Goal: Check status: Check status

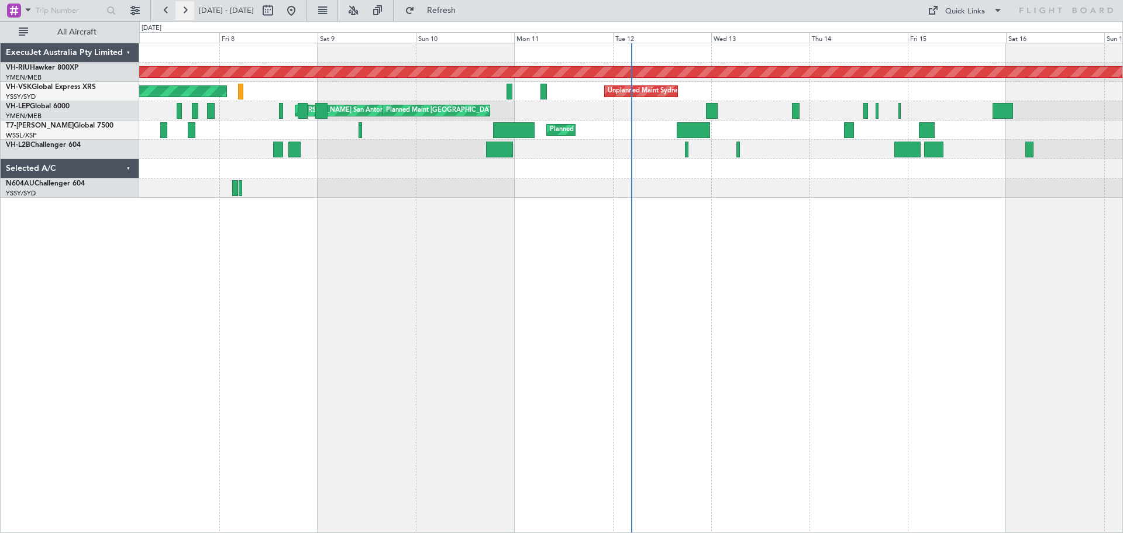
click at [178, 14] on button at bounding box center [185, 10] width 19 height 19
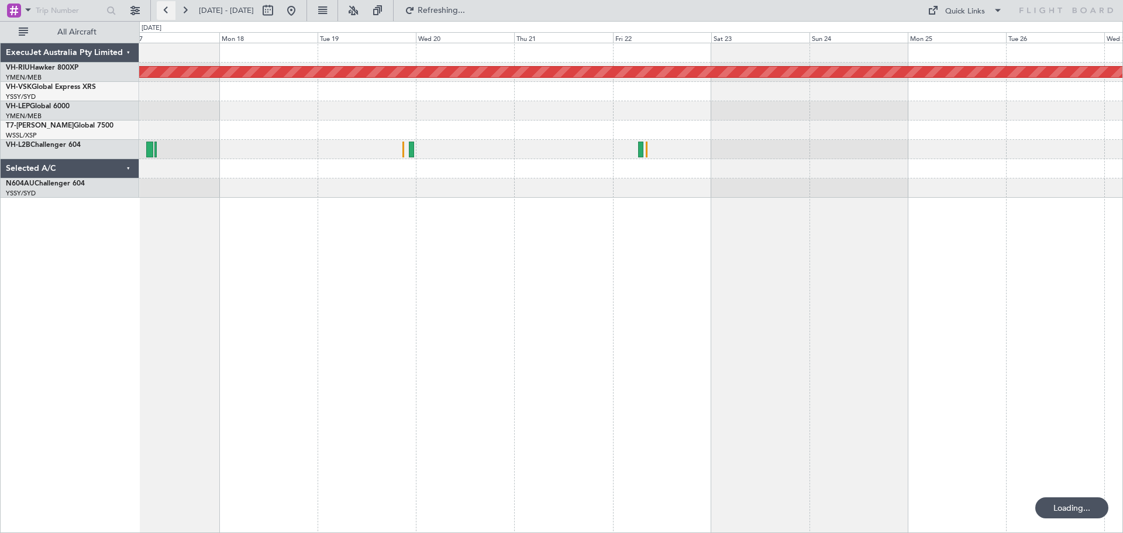
click at [167, 16] on button at bounding box center [166, 10] width 19 height 19
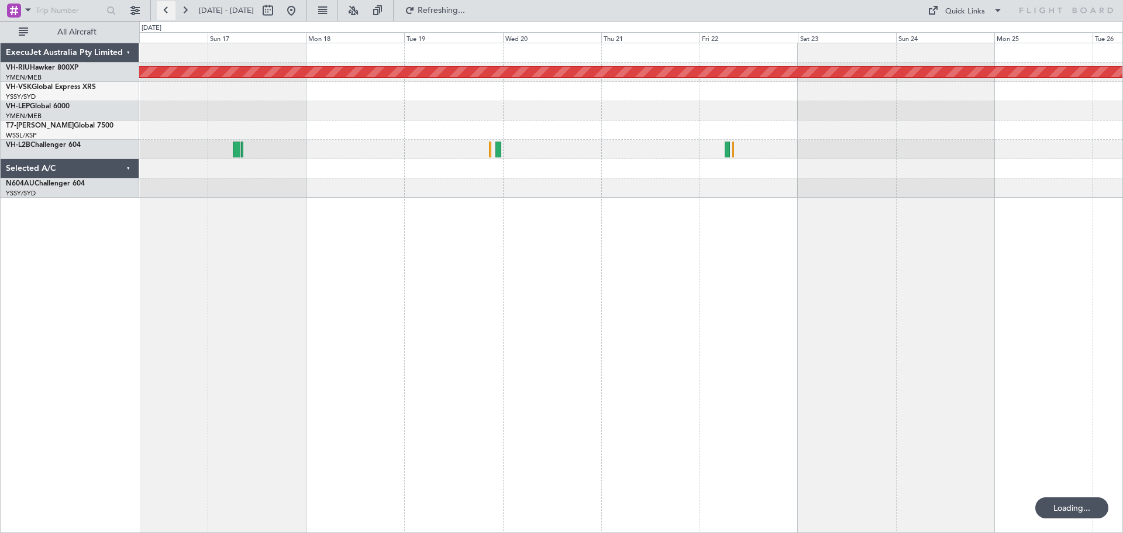
click at [167, 16] on button at bounding box center [166, 10] width 19 height 19
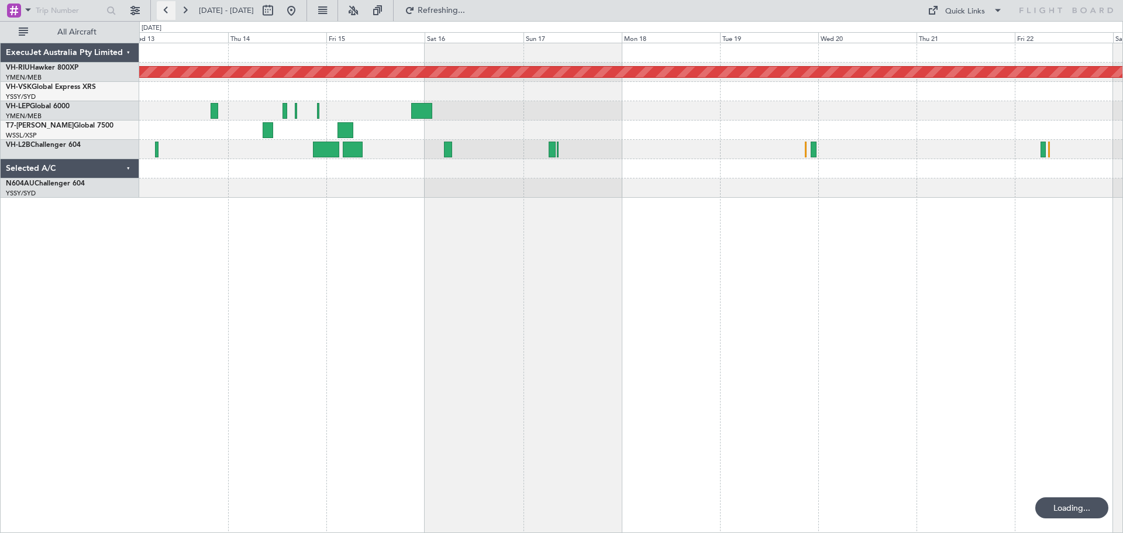
click at [167, 16] on button at bounding box center [166, 10] width 19 height 19
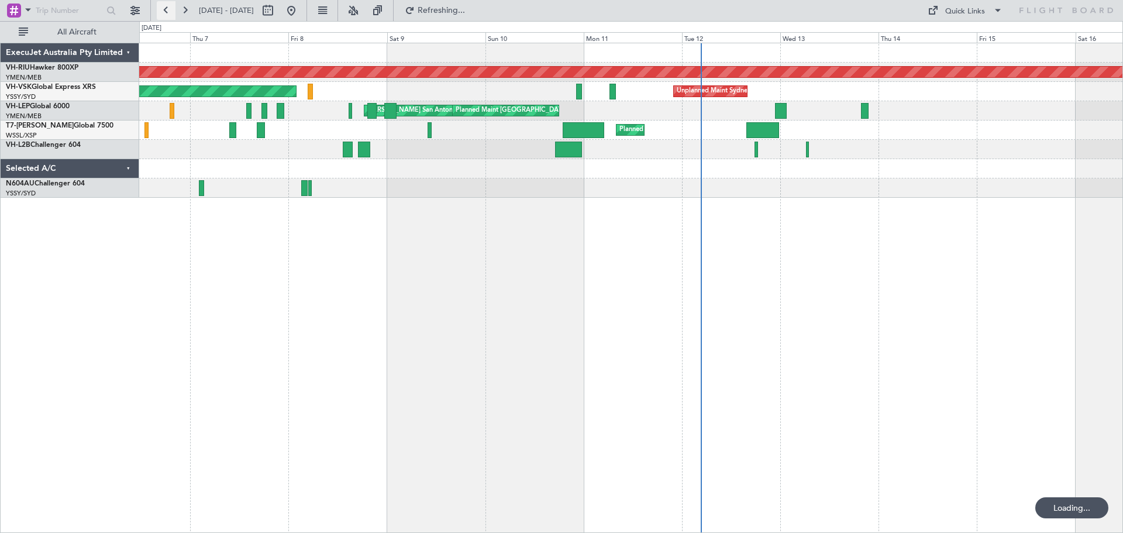
click at [167, 16] on button at bounding box center [166, 10] width 19 height 19
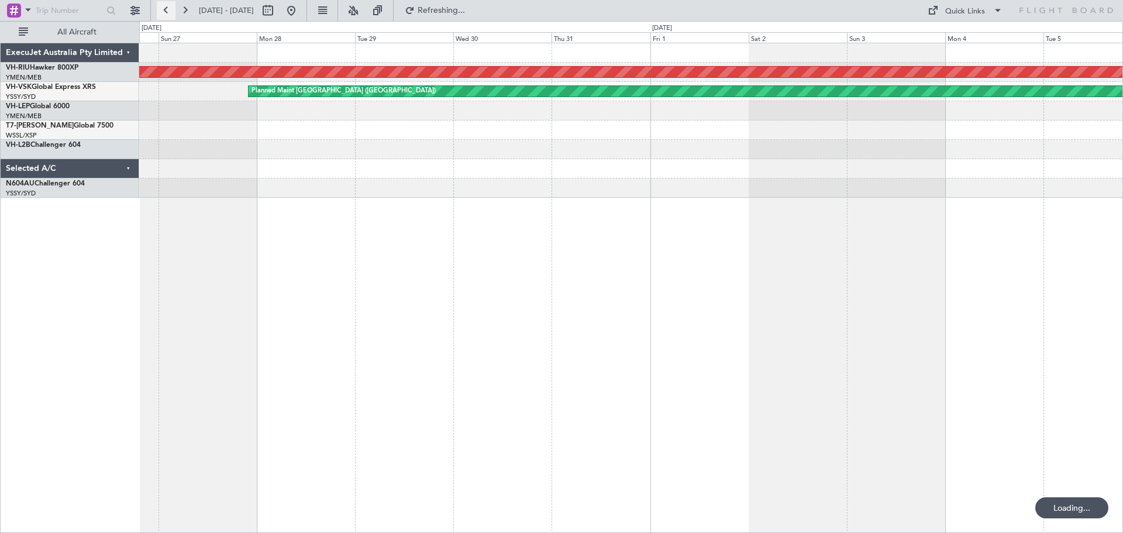
click at [167, 16] on button at bounding box center [166, 10] width 19 height 19
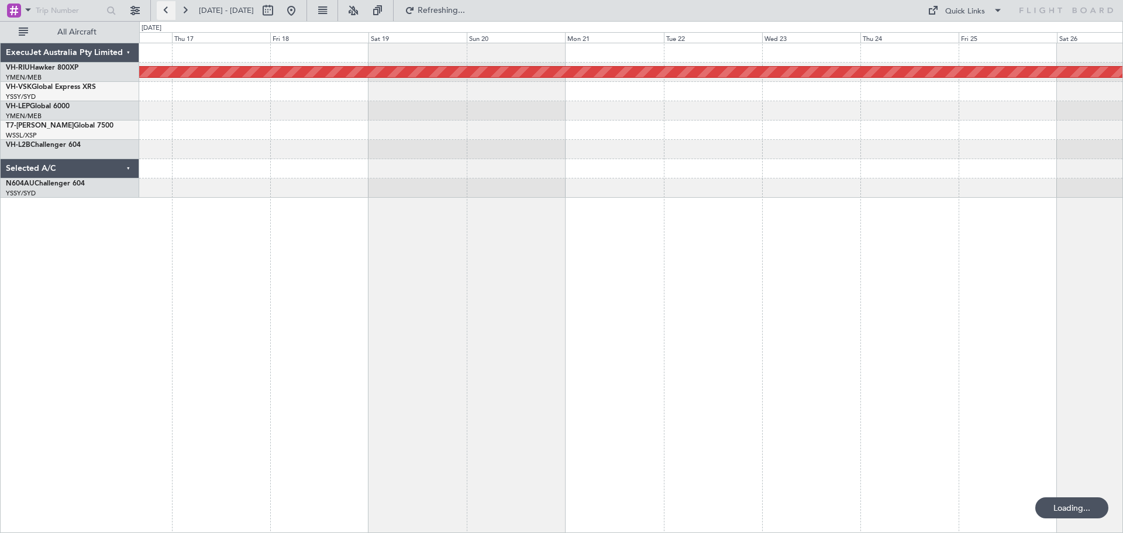
click at [167, 16] on button at bounding box center [166, 10] width 19 height 19
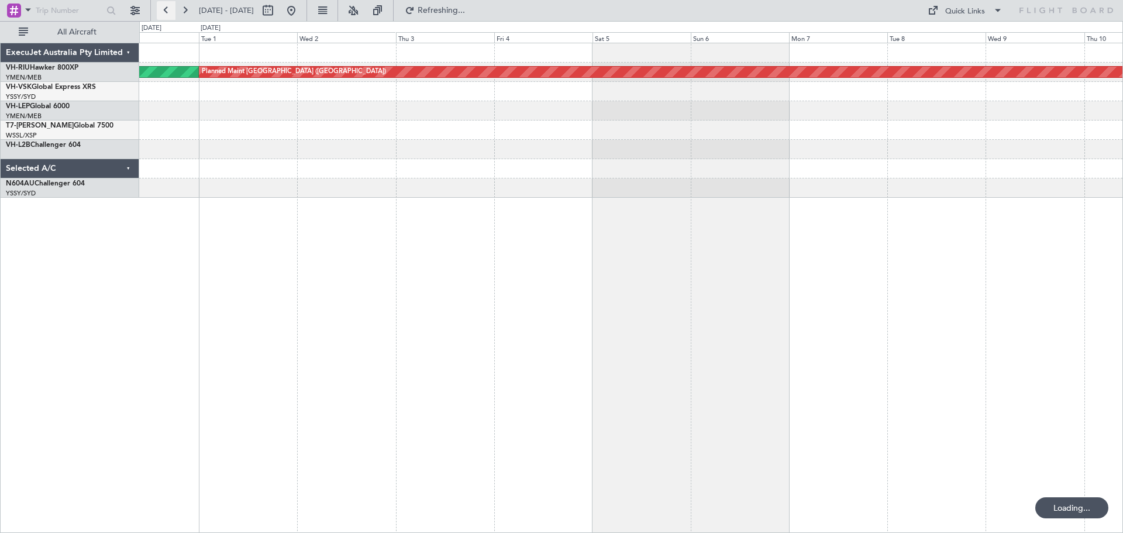
click at [167, 16] on button at bounding box center [166, 10] width 19 height 19
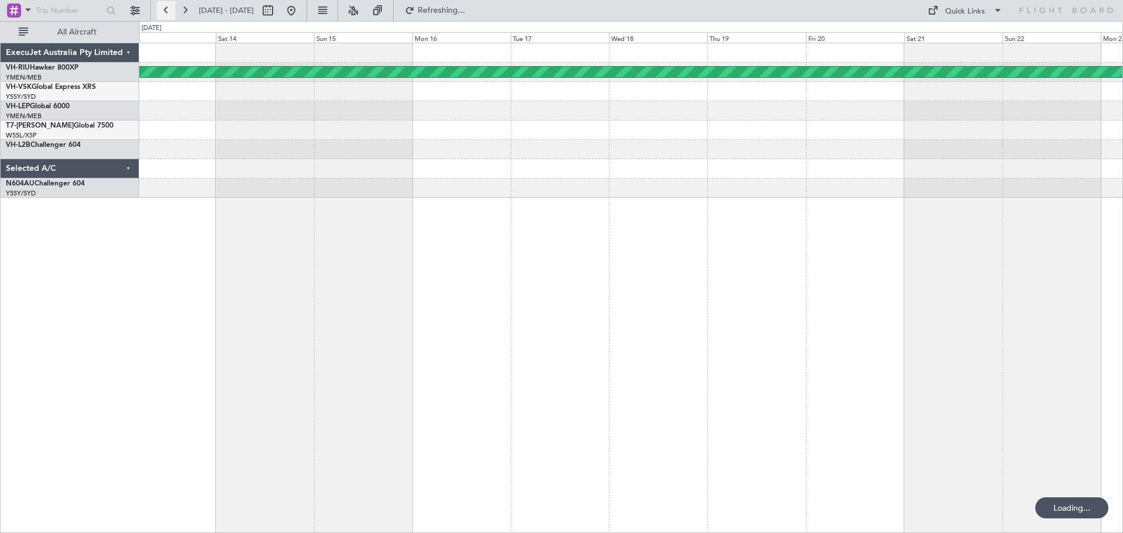
click at [167, 16] on button at bounding box center [166, 10] width 19 height 19
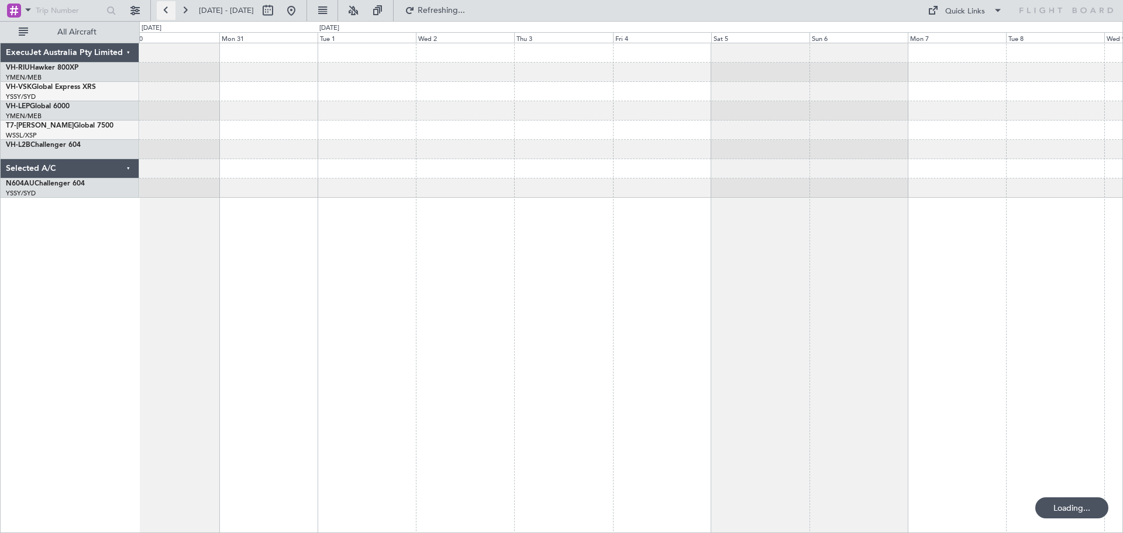
click at [167, 16] on button at bounding box center [166, 10] width 19 height 19
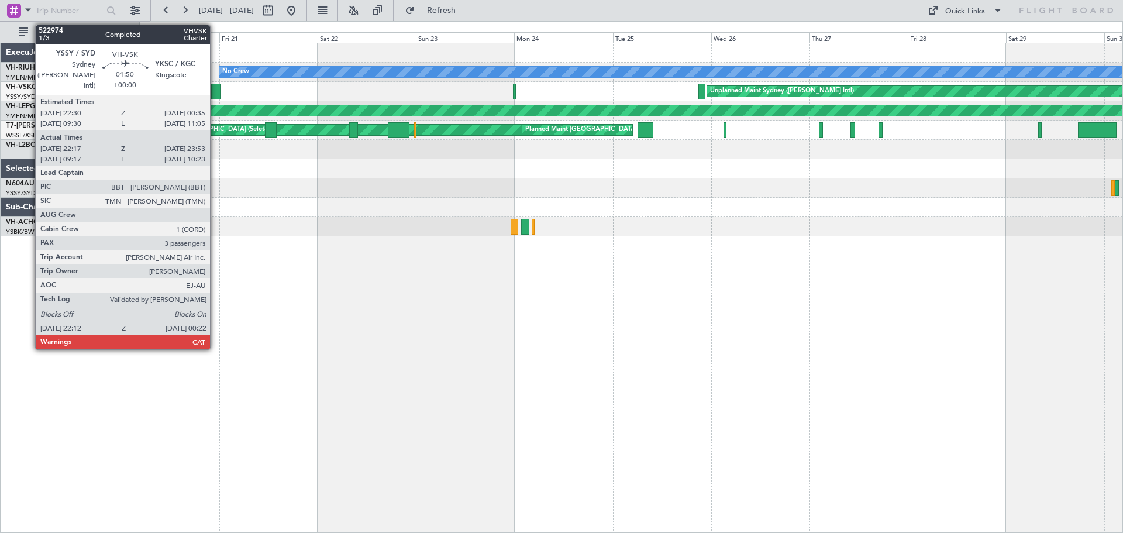
click at [215, 94] on div at bounding box center [215, 92] width 9 height 16
